Goal: Task Accomplishment & Management: Use online tool/utility

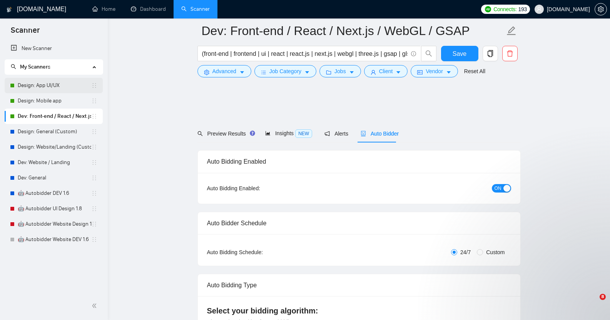
scroll to position [450, 0]
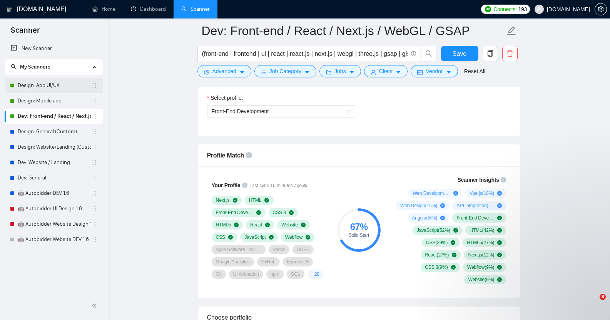
drag, startPoint x: 0, startPoint y: 0, endPoint x: 56, endPoint y: 87, distance: 103.3
click at [56, 87] on link "Design: App UI/UX" at bounding box center [55, 85] width 74 height 15
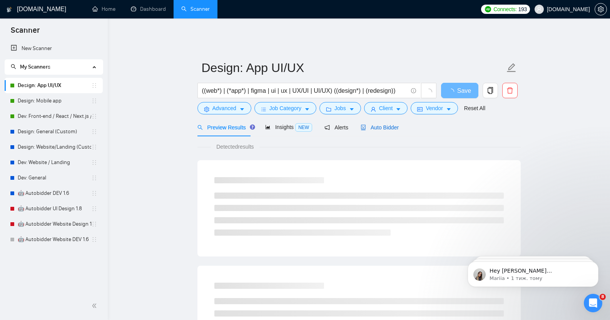
click at [374, 124] on span "Auto Bidder" at bounding box center [380, 127] width 38 height 6
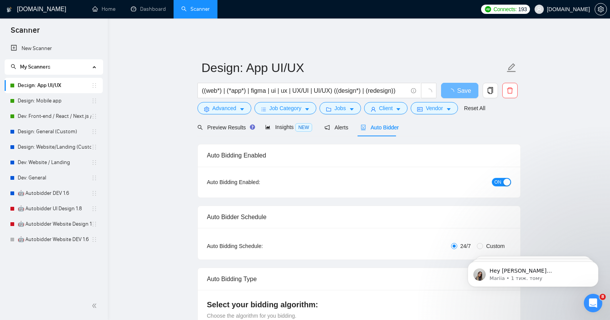
checkbox input "true"
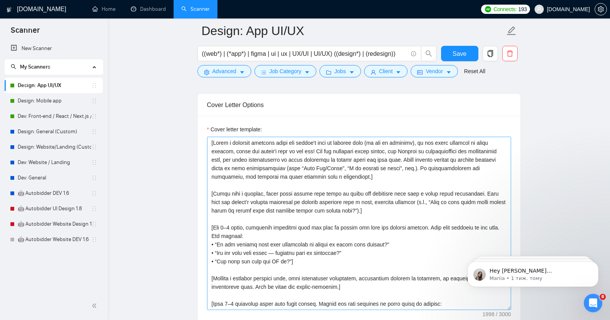
scroll to position [838, 0]
click at [50, 117] on link "Dev: Front-end / React / Next.js / WebGL / GSAP" at bounding box center [55, 116] width 74 height 15
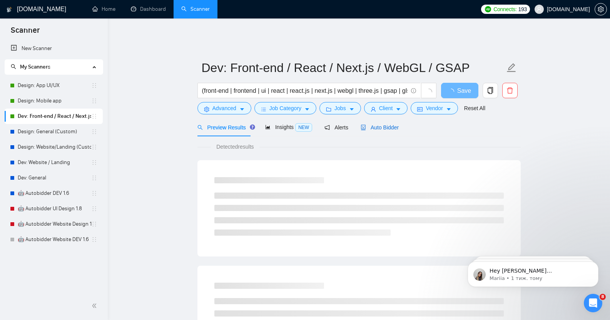
click at [383, 124] on span "Auto Bidder" at bounding box center [380, 127] width 38 height 6
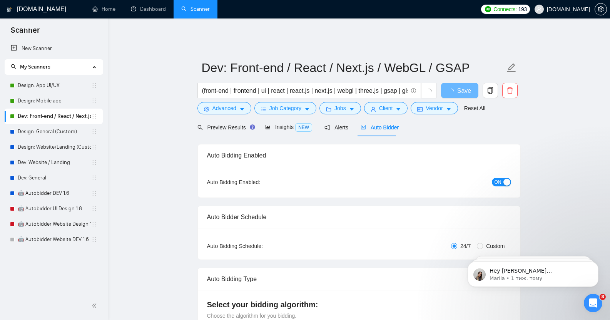
checkbox input "true"
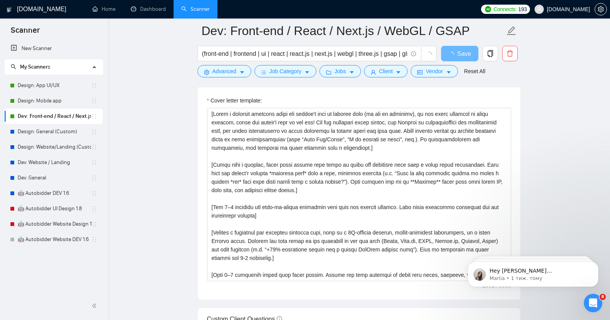
scroll to position [830, 0]
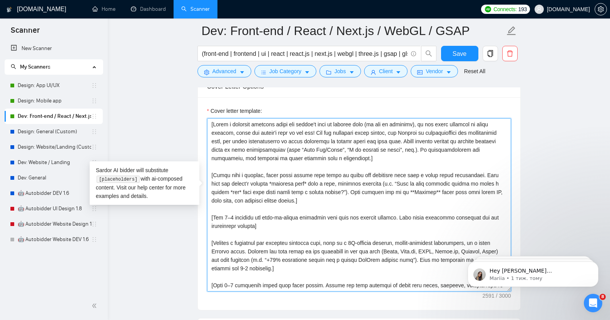
drag, startPoint x: 422, startPoint y: 108, endPoint x: 308, endPoint y: 126, distance: 115.4
click at [308, 126] on textarea "Cover letter template:" at bounding box center [359, 204] width 304 height 173
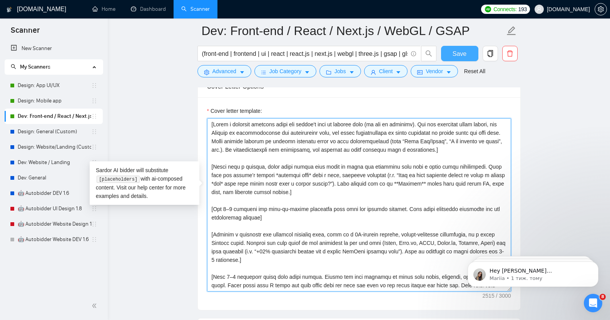
type textarea "[Lorem i dolorsit ametcons adipi eli seddoe't inci ut laboree dolo (ma ali en a…"
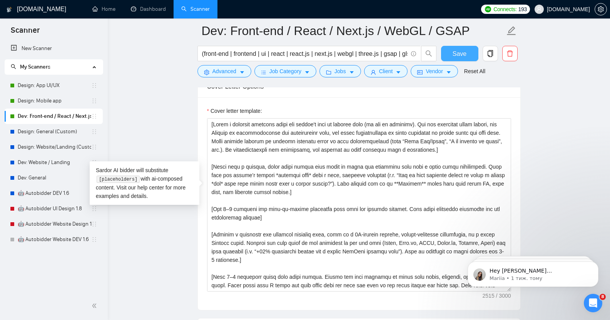
click at [460, 51] on span "Save" at bounding box center [460, 54] width 14 height 10
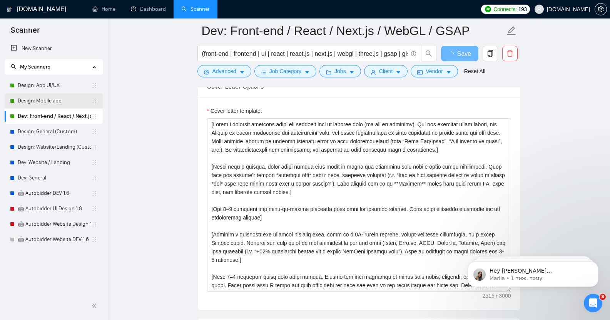
click at [52, 102] on link "Design: Mobile app" at bounding box center [55, 100] width 74 height 15
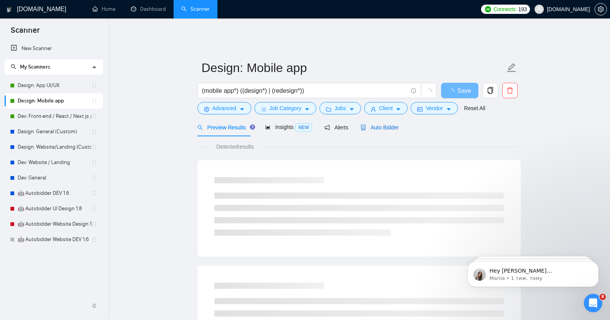
click at [374, 124] on span "Auto Bidder" at bounding box center [380, 127] width 38 height 6
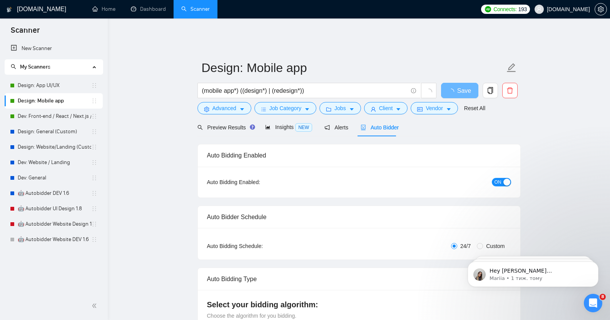
checkbox input "true"
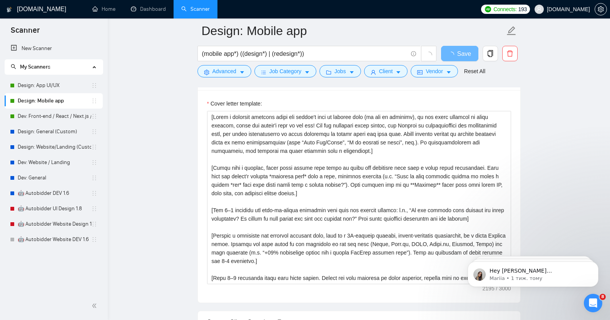
scroll to position [824, 0]
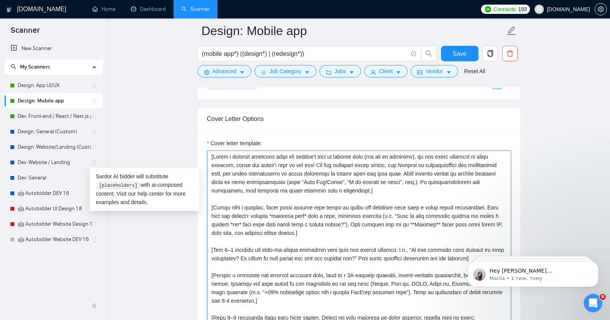
drag, startPoint x: 420, startPoint y: 115, endPoint x: 311, endPoint y: 161, distance: 118.2
click at [311, 161] on textarea "Cover letter template:" at bounding box center [359, 236] width 304 height 173
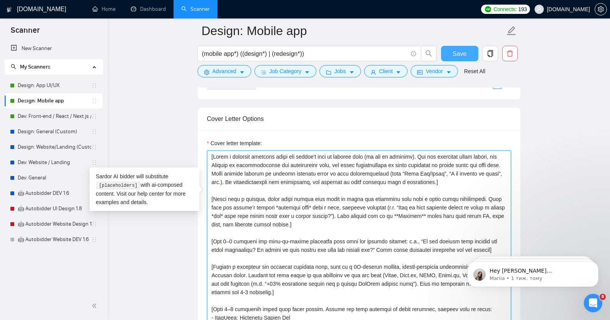
type textarea "[Lorem i dolorsit ametcons adipi eli seddoe't inci ut laboree dolo (ma ali en a…"
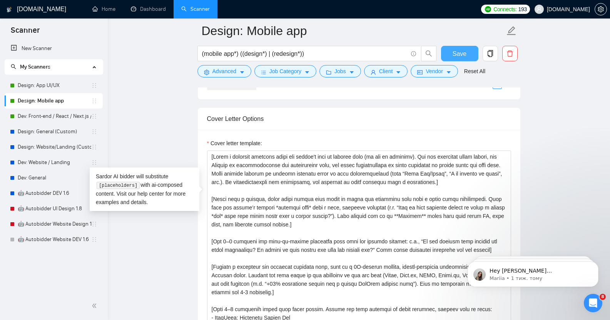
click at [467, 56] on button "Save" at bounding box center [459, 53] width 37 height 15
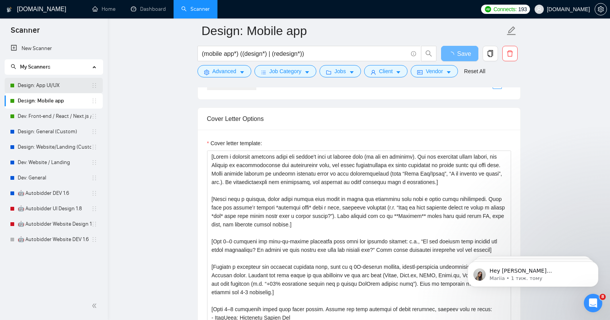
click at [65, 83] on link "Design: App UI/UX" at bounding box center [55, 85] width 74 height 15
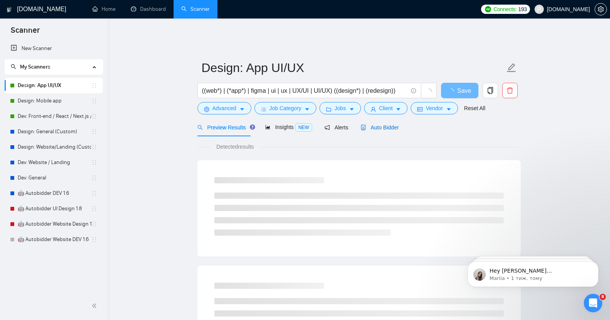
click at [378, 124] on span "Auto Bidder" at bounding box center [380, 127] width 38 height 6
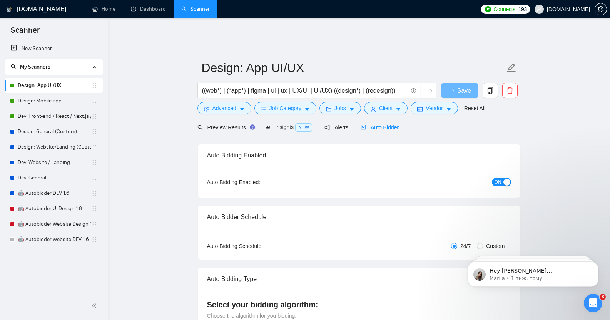
checkbox input "true"
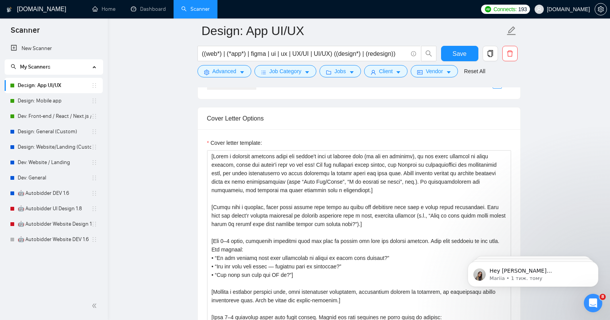
scroll to position [824, 0]
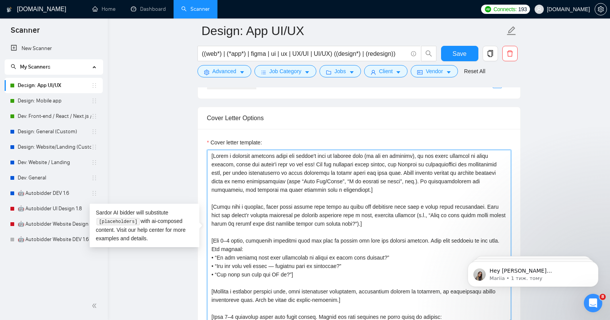
drag, startPoint x: 419, startPoint y: 152, endPoint x: 311, endPoint y: 161, distance: 108.5
click at [311, 161] on textarea "Cover letter template:" at bounding box center [359, 236] width 304 height 173
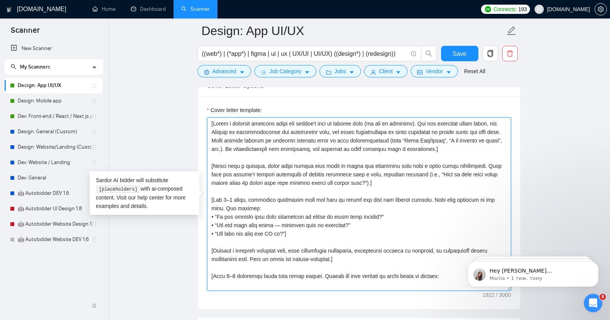
scroll to position [856, 0]
click at [253, 119] on textarea "Cover letter template:" at bounding box center [359, 204] width 304 height 173
type textarea "[Lorem i dolorsit ametcons adipi eli seddoe't inci ut laboree dolo (ma ali en a…"
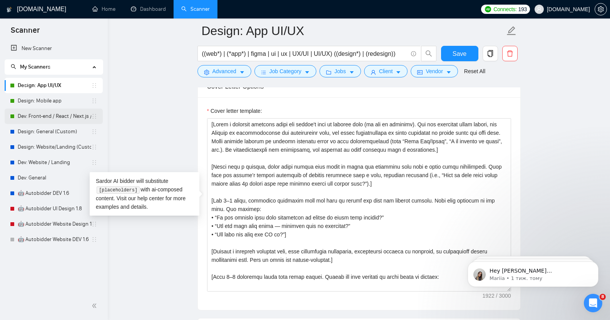
click at [57, 116] on link "Dev: Front-end / React / Next.js / WebGL / GSAP" at bounding box center [55, 116] width 74 height 15
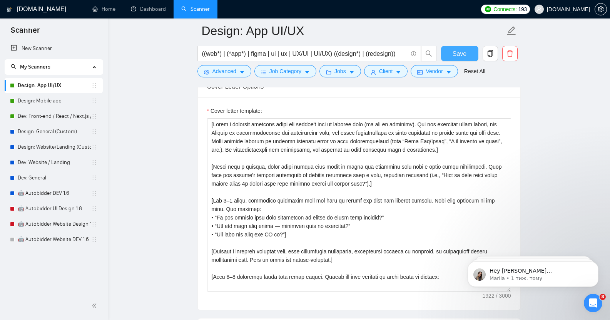
click at [458, 53] on span "Save" at bounding box center [460, 54] width 14 height 10
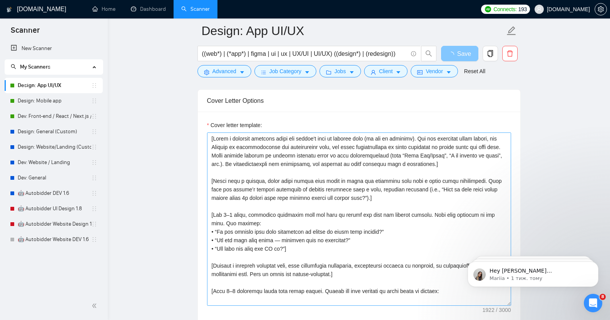
scroll to position [844, 0]
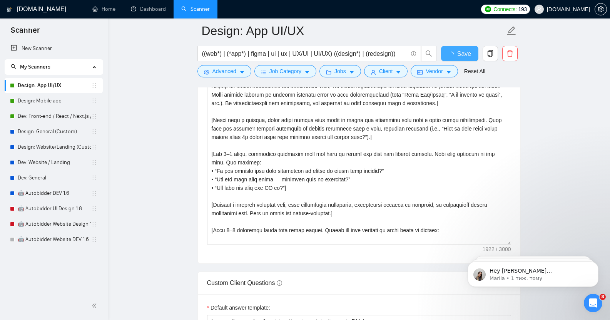
checkbox input "true"
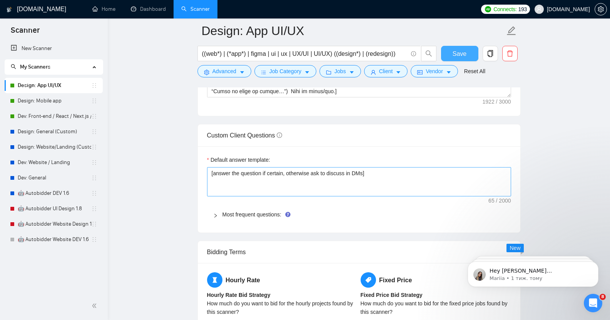
scroll to position [1051, 0]
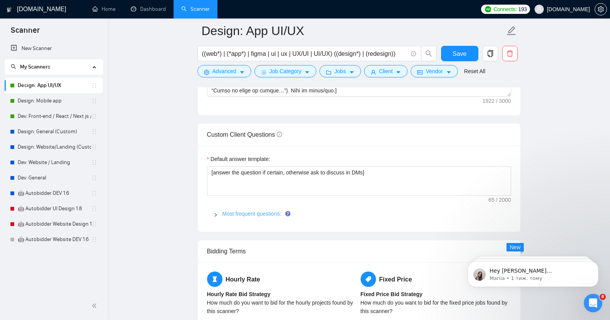
click at [239, 211] on link "Most frequent questions:" at bounding box center [251, 214] width 59 height 6
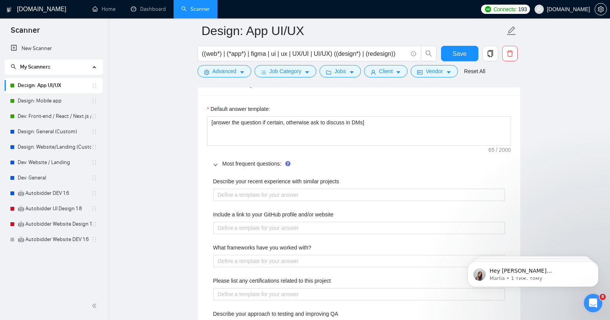
scroll to position [1100, 0]
click at [239, 161] on link "Most frequent questions:" at bounding box center [251, 164] width 59 height 6
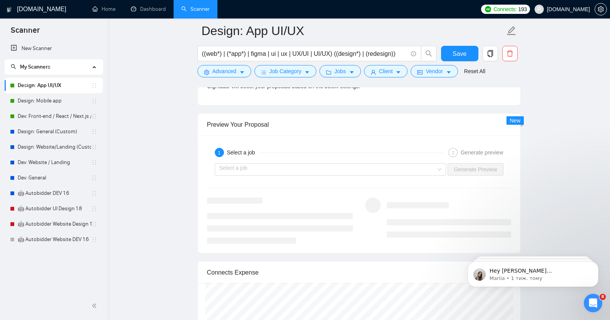
scroll to position [1429, 0]
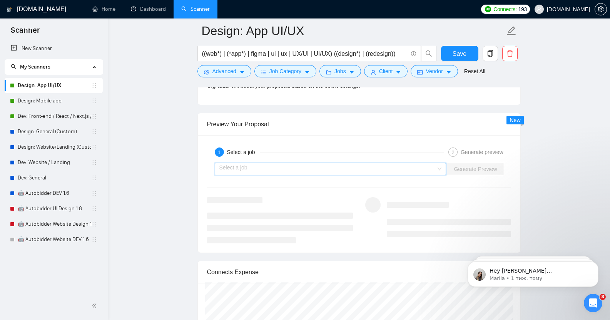
click at [316, 167] on input "search" at bounding box center [327, 169] width 217 height 12
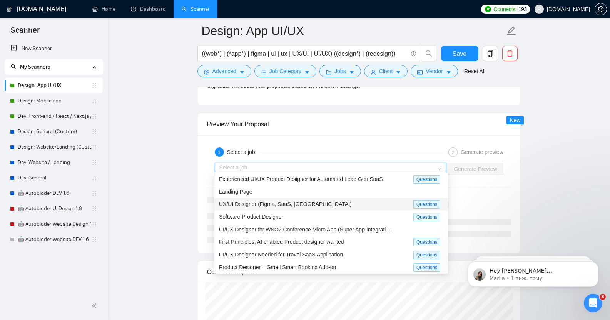
scroll to position [0, 0]
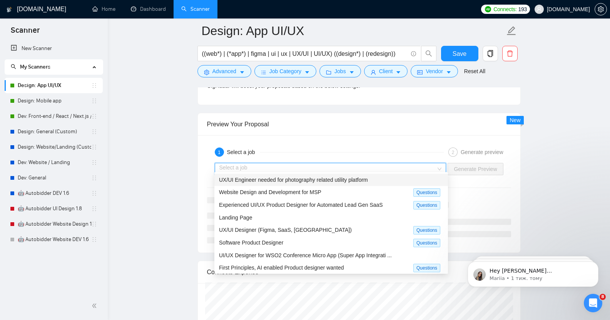
click at [307, 179] on span "UX/UI Engineer needed for photography related utility platform" at bounding box center [293, 180] width 149 height 6
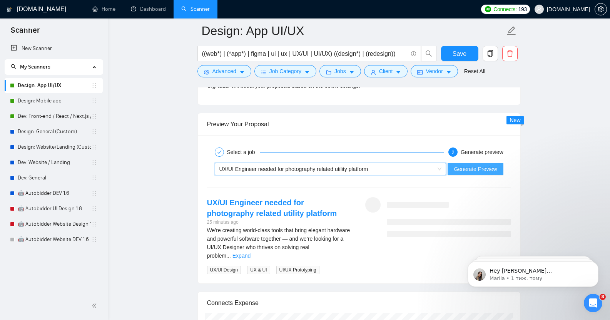
click at [480, 165] on span "Generate Preview" at bounding box center [475, 169] width 43 height 8
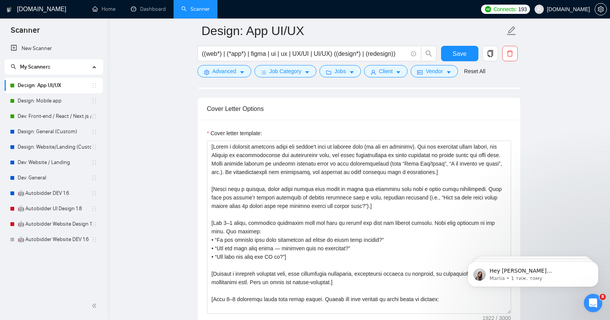
scroll to position [833, 0]
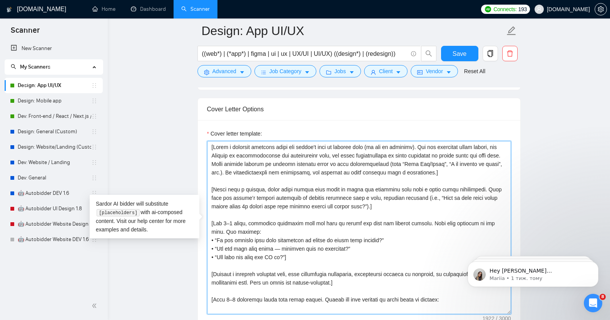
click at [419, 142] on textarea "Cover letter template:" at bounding box center [359, 227] width 304 height 173
click at [418, 144] on textarea "Cover letter template:" at bounding box center [359, 227] width 304 height 173
paste textarea "Client's recent history"
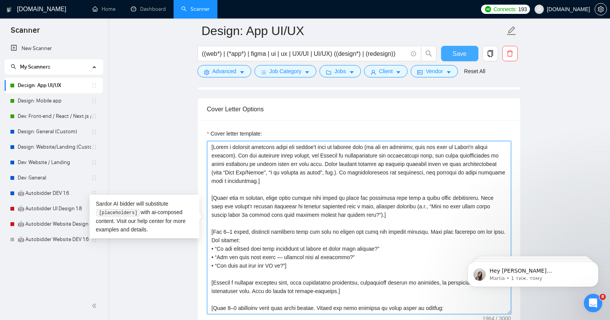
type textarea "[Lorem i dolorsit ametcons adipi eli seddoe't inci ut laboree dolo (ma ali en a…"
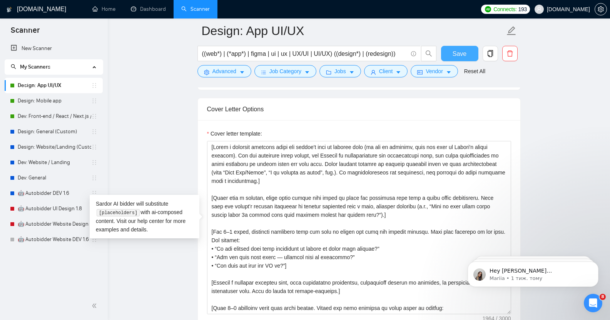
click at [462, 53] on span "Save" at bounding box center [460, 54] width 14 height 10
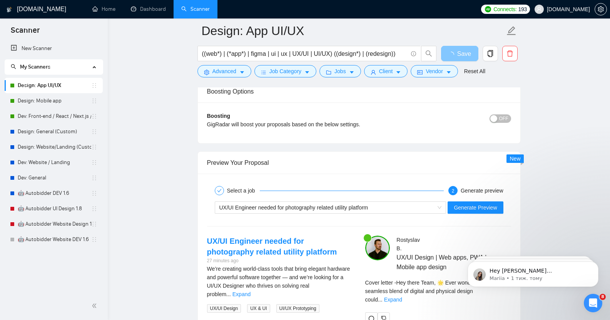
scroll to position [1420, 0]
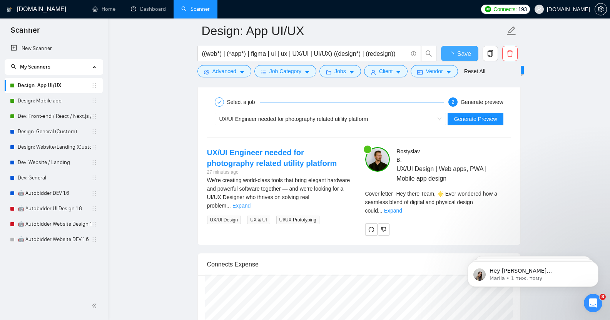
checkbox input "true"
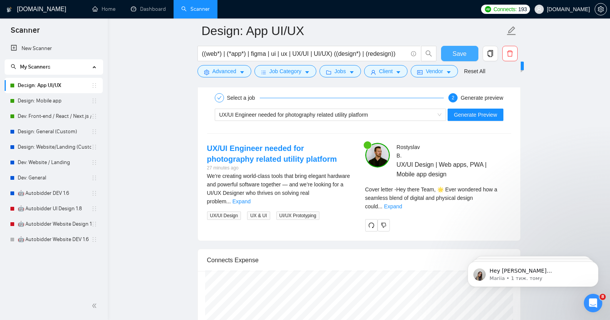
scroll to position [1427, 0]
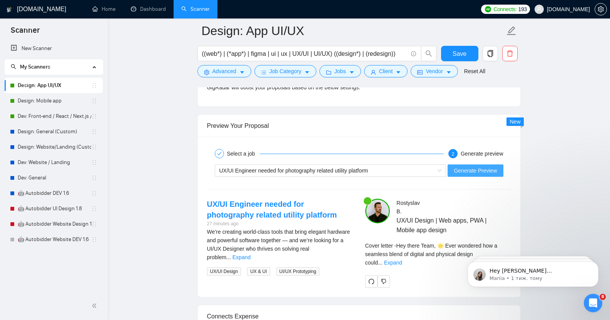
click at [488, 167] on span "Generate Preview" at bounding box center [475, 170] width 43 height 8
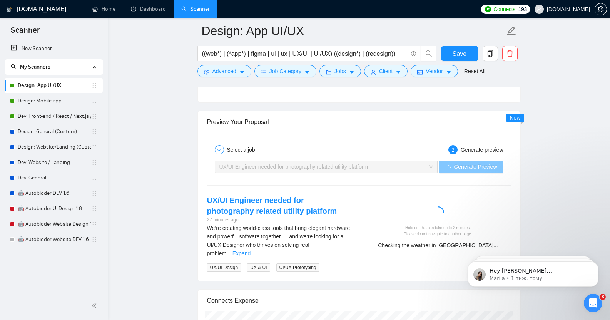
scroll to position [1429, 0]
